Goal: Task Accomplishment & Management: Manage account settings

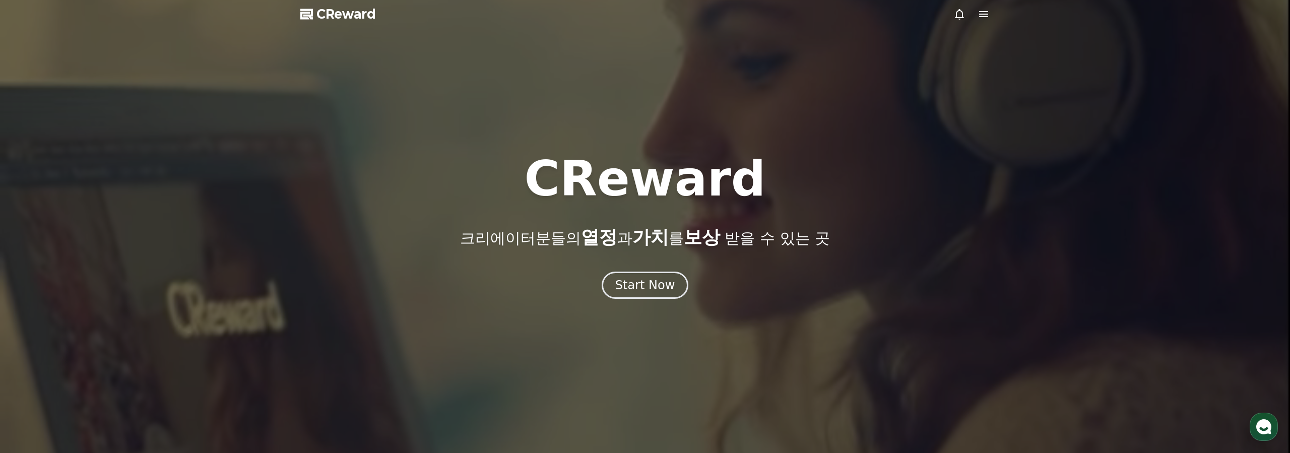
click at [987, 20] on icon at bounding box center [983, 14] width 12 height 12
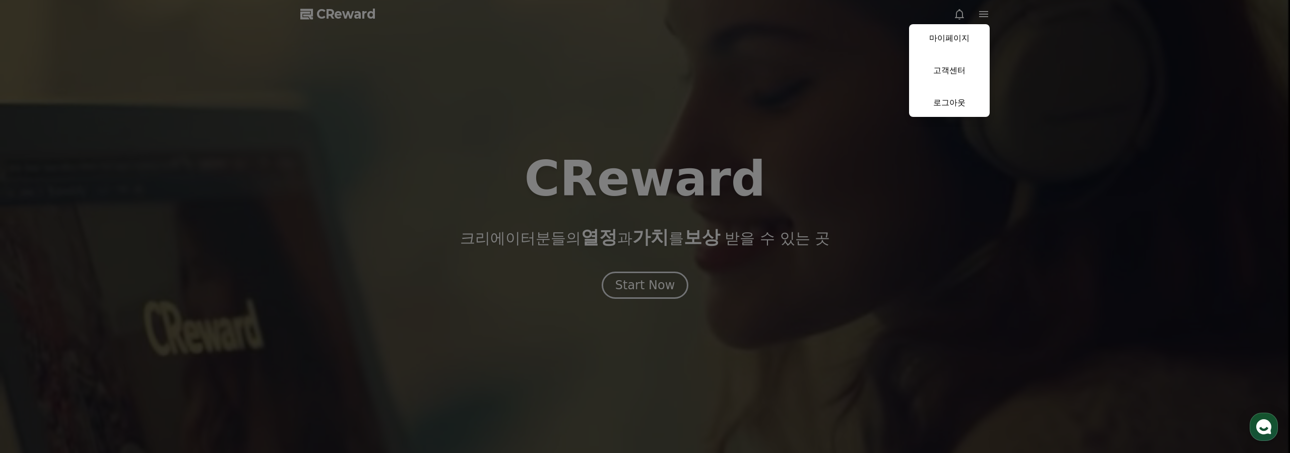
click at [852, 83] on button "close" at bounding box center [645, 226] width 1290 height 453
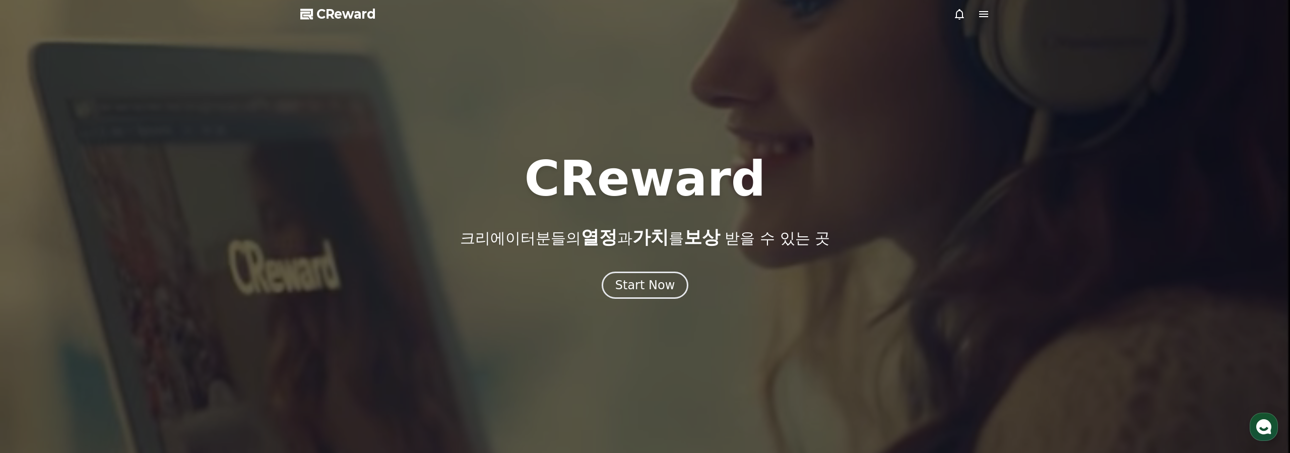
click at [979, 13] on icon at bounding box center [983, 14] width 12 height 12
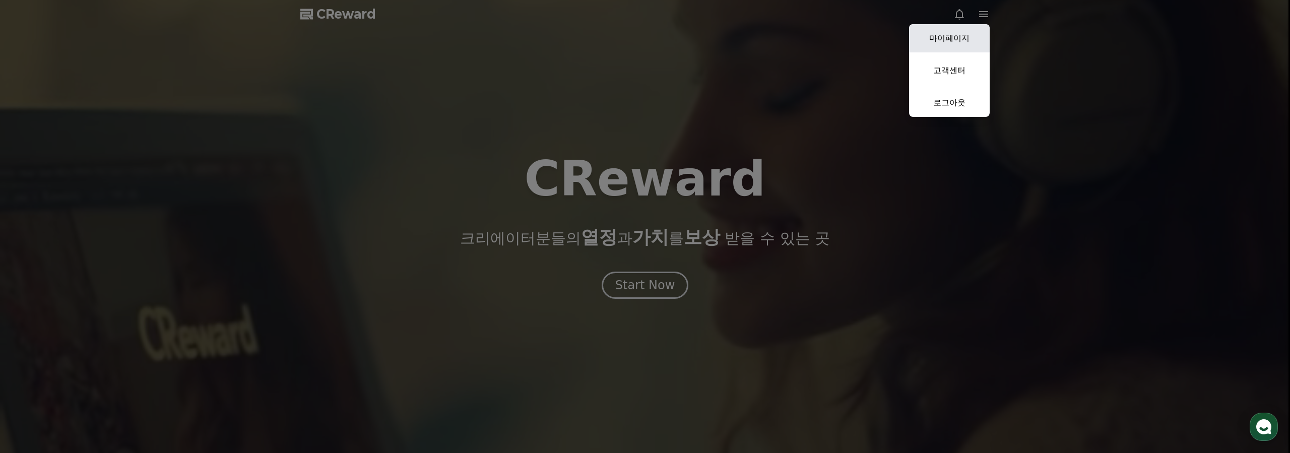
click at [952, 43] on link "마이페이지" at bounding box center [949, 38] width 81 height 28
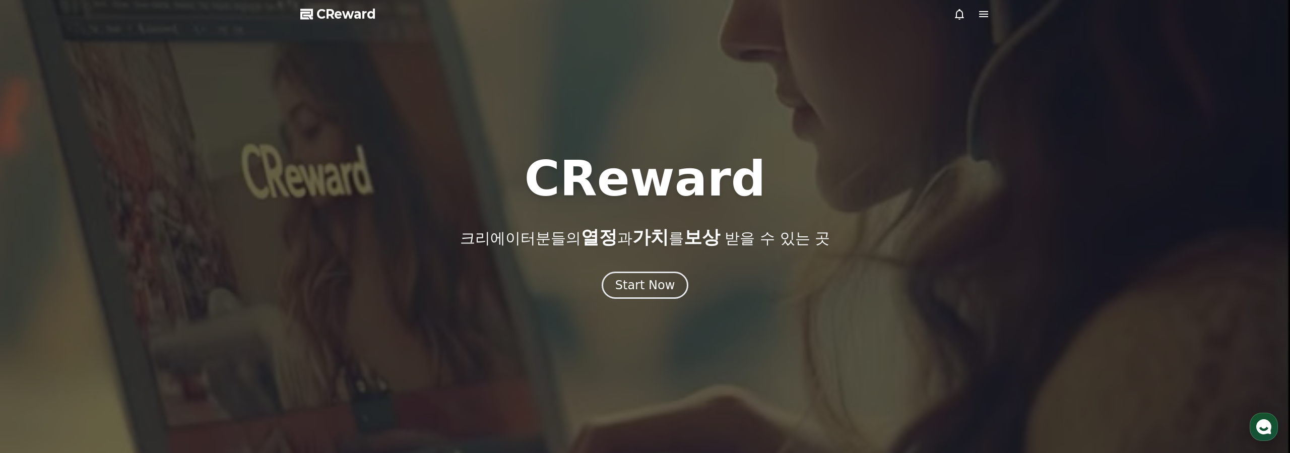
select select "**********"
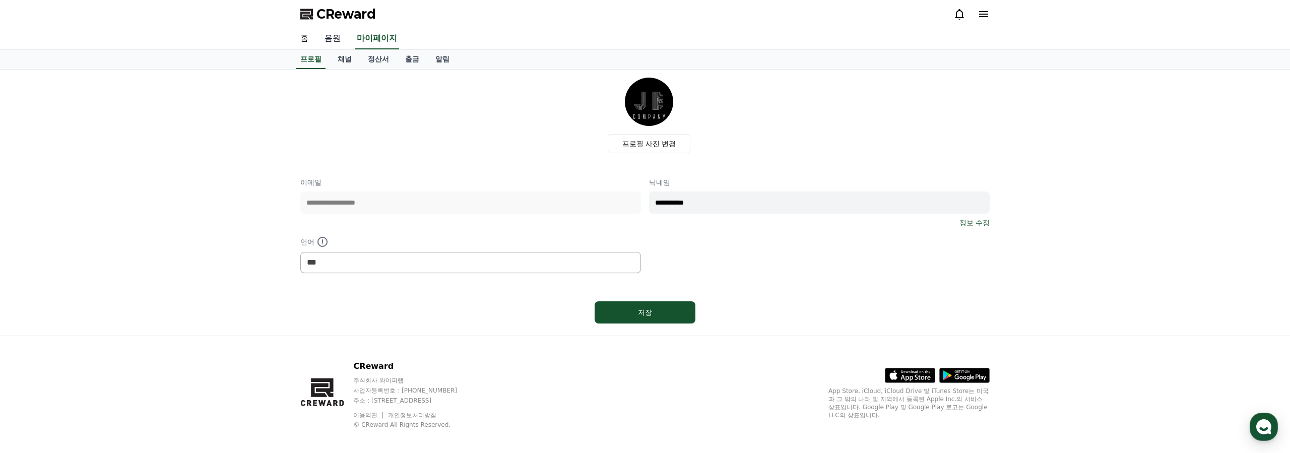
click at [331, 41] on link "음원" at bounding box center [332, 38] width 32 height 21
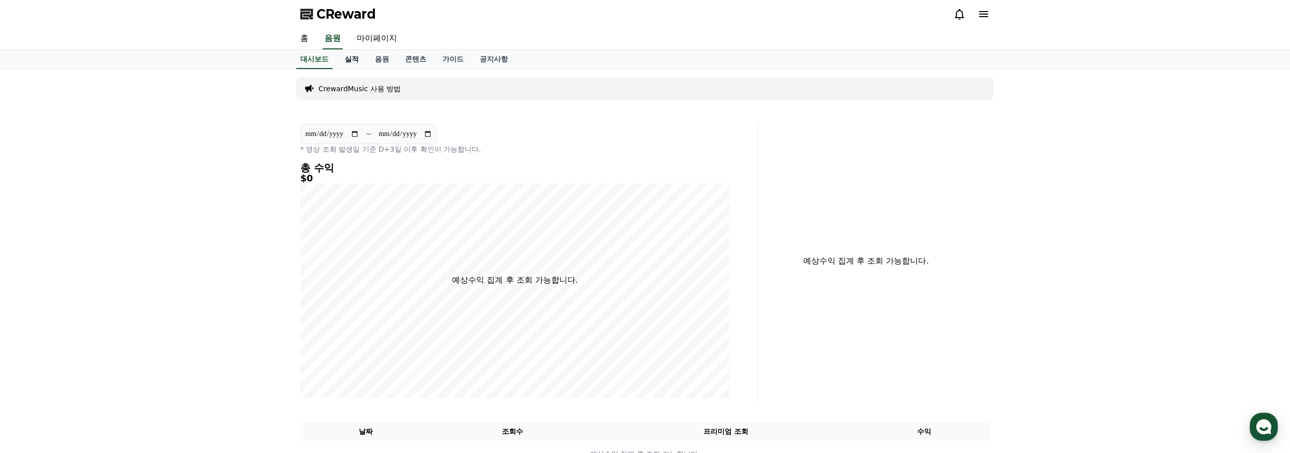
click at [348, 60] on link "실적" at bounding box center [352, 59] width 30 height 19
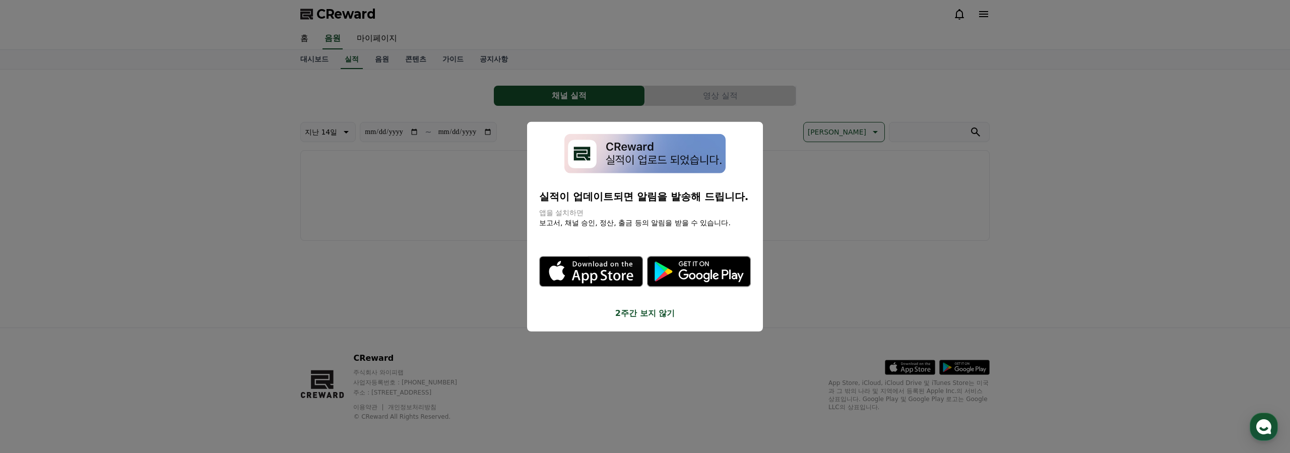
drag, startPoint x: 426, startPoint y: 238, endPoint x: 441, endPoint y: 245, distance: 16.5
click at [427, 239] on button "close modal" at bounding box center [645, 226] width 1290 height 453
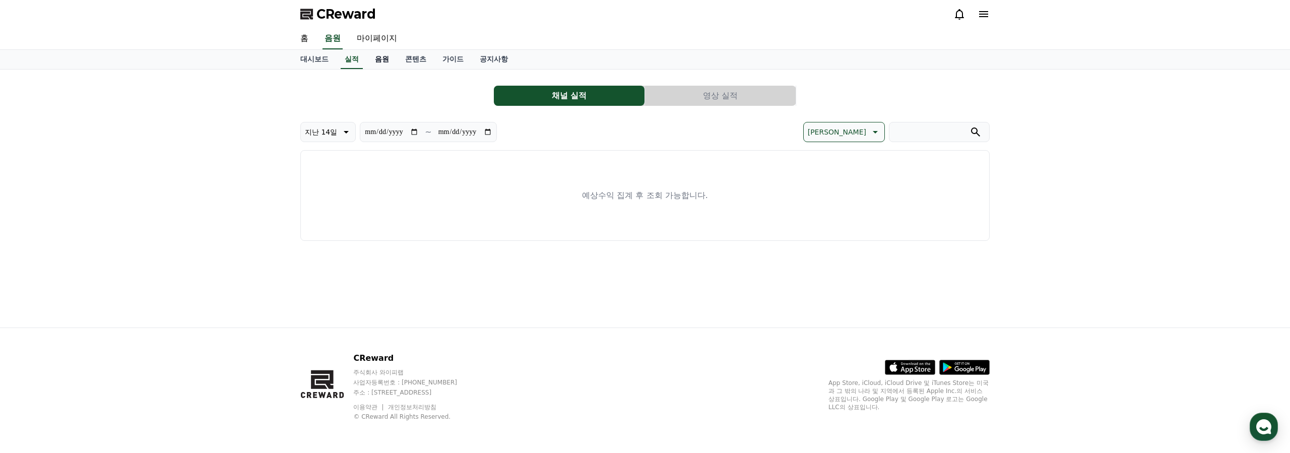
click at [370, 61] on link "음원" at bounding box center [382, 59] width 30 height 19
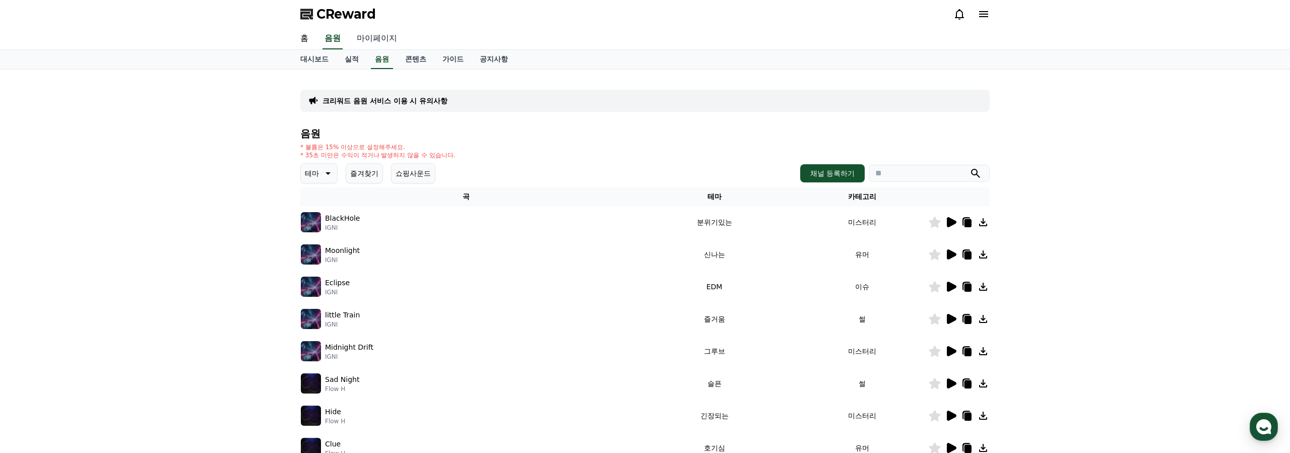
click at [382, 42] on link "마이페이지" at bounding box center [377, 38] width 56 height 21
select select "**********"
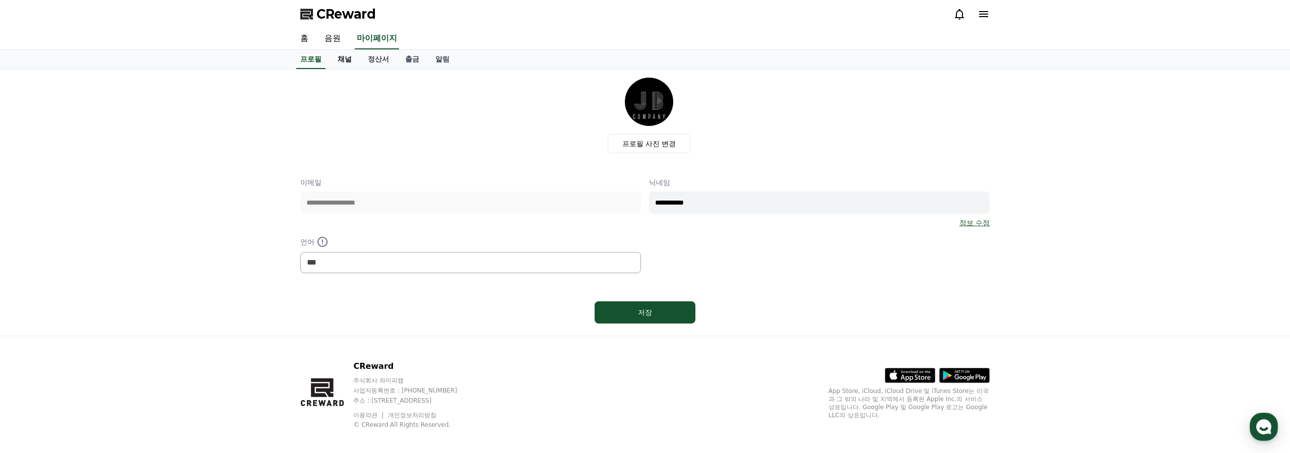
click at [341, 59] on link "채널" at bounding box center [344, 59] width 30 height 19
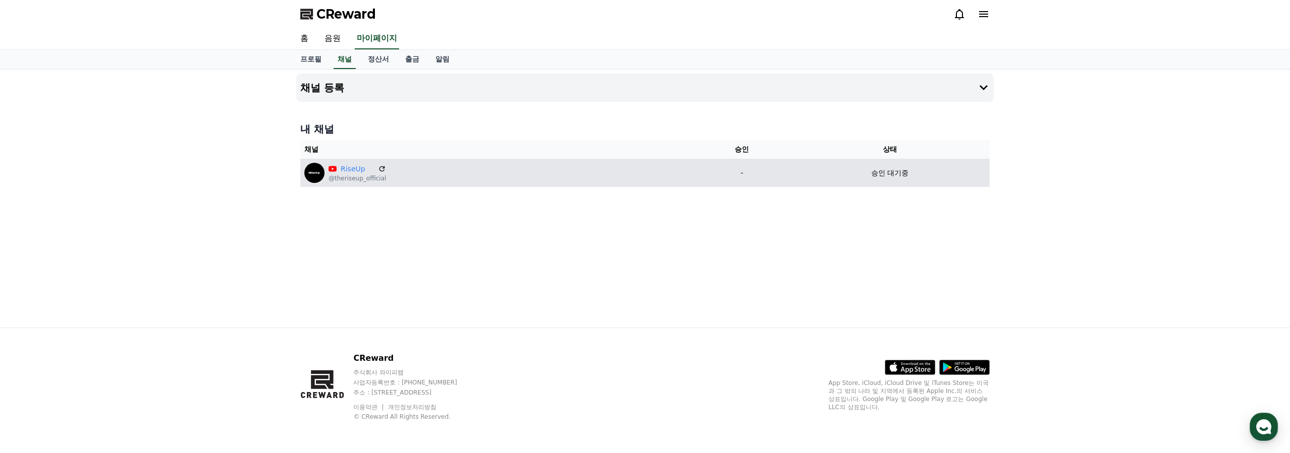
click at [875, 169] on div "승인 대기중" at bounding box center [889, 173] width 191 height 11
click at [854, 175] on div "승인 대기중" at bounding box center [889, 173] width 191 height 11
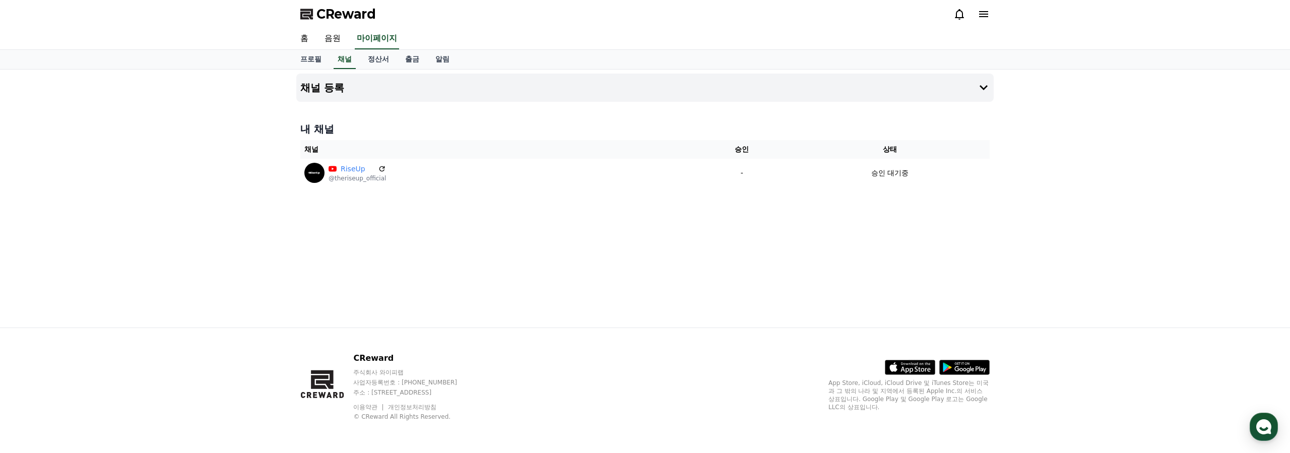
click at [779, 220] on div "채널 등록 내 채널 채널 승인 상태 RiseUp @theriseup_official - 승인 대기중" at bounding box center [644, 199] width 705 height 258
